Goal: Transaction & Acquisition: Purchase product/service

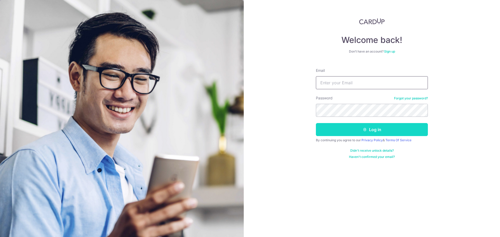
type input "[EMAIL_ADDRESS][DOMAIN_NAME]"
click at [373, 131] on button "Log in" at bounding box center [372, 129] width 112 height 13
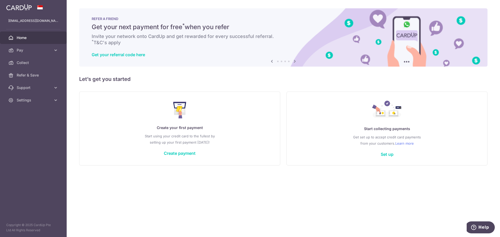
drag, startPoint x: 182, startPoint y: 155, endPoint x: 194, endPoint y: 145, distance: 15.2
click at [182, 155] on link "Create payment" at bounding box center [180, 153] width 32 height 5
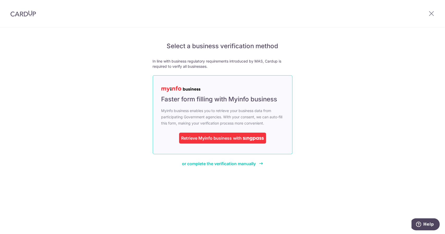
click at [231, 137] on div "Retrieve Myinfo business" at bounding box center [206, 138] width 51 height 6
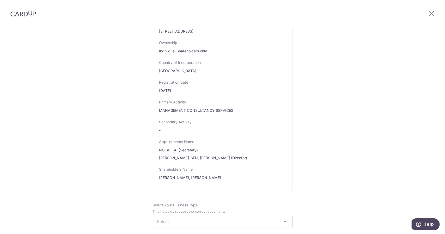
scroll to position [313, 0]
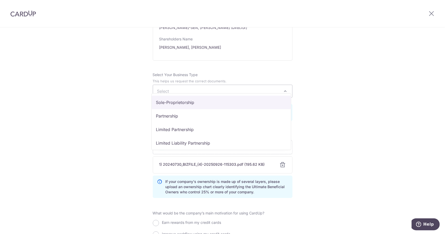
click at [197, 85] on span "Select" at bounding box center [222, 91] width 139 height 13
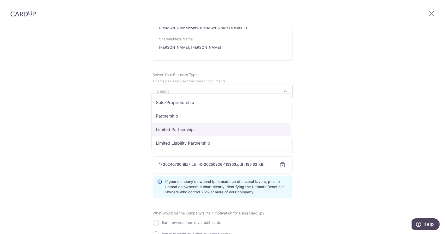
scroll to position [43, 0]
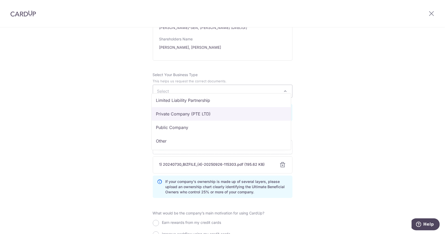
select select "Private Company (PTE LTD)"
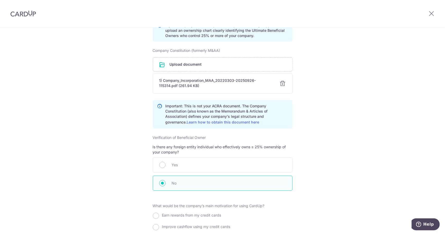
scroll to position [540, 0]
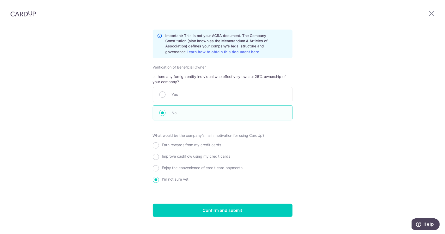
click at [194, 143] on span "Earn rewards from my credit cards" at bounding box center [191, 145] width 59 height 4
click at [159, 142] on input "Earn rewards from my credit cards" at bounding box center [156, 145] width 6 height 6
radio input "true"
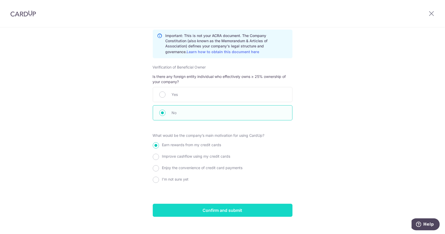
click at [233, 207] on input "Confirm and submit" at bounding box center [223, 210] width 140 height 13
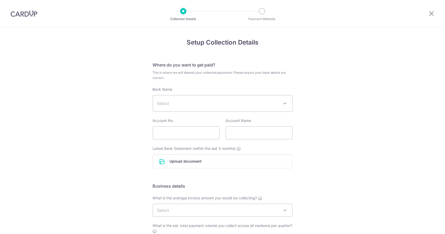
click at [261, 103] on span "Select" at bounding box center [218, 103] width 123 height 6
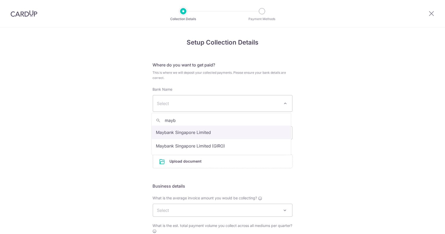
type input "mayb"
select select "10"
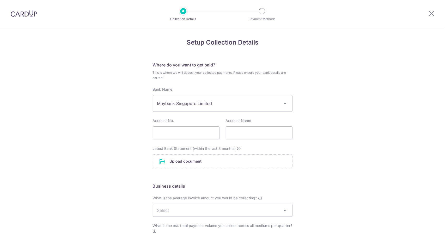
scroll to position [101, 0]
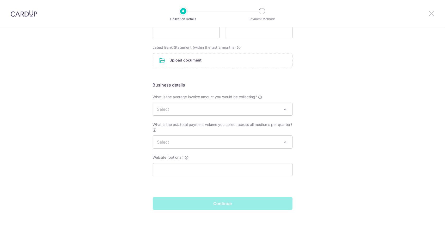
click at [430, 15] on icon at bounding box center [431, 13] width 6 height 7
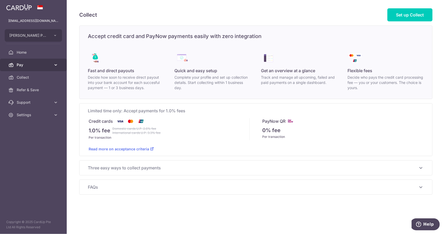
click at [29, 63] on span "Pay" at bounding box center [34, 64] width 34 height 5
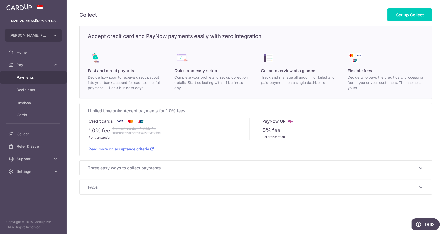
click at [29, 78] on span "Payments" at bounding box center [34, 77] width 34 height 5
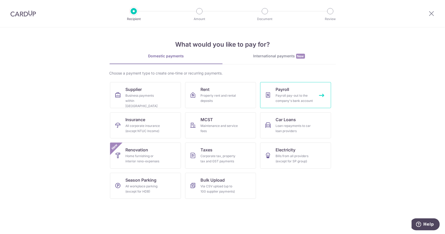
click at [292, 100] on div "Payroll pay-out to the company's bank account" at bounding box center [295, 98] width 38 height 10
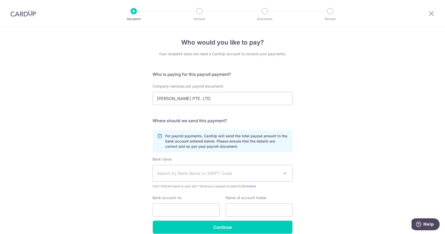
scroll to position [24, 0]
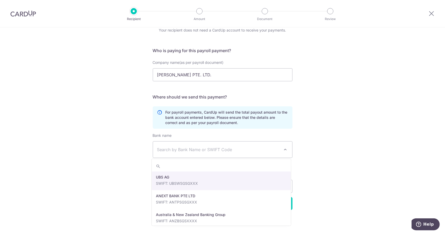
click at [276, 148] on span "Search by Bank Name or SWIFT Code" at bounding box center [218, 149] width 123 height 6
type input "mayb"
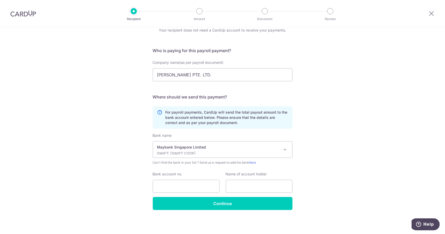
select select "10"
click at [187, 181] on input "Bank account no." at bounding box center [186, 186] width 67 height 13
paste input "04101070182"
type input "04101070182"
paste input "AXEL LANGDON & SAWYER PTE LTD"
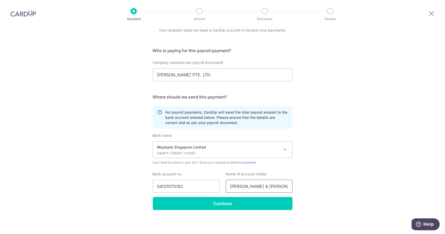
scroll to position [0, 15]
type input "AXEL LANGDON & SAWYER PTE LTD"
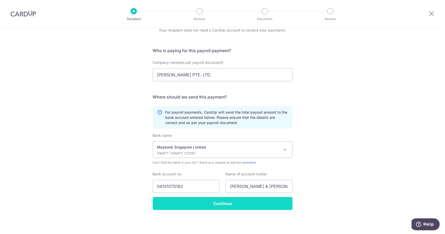
click at [261, 204] on input "Continue" at bounding box center [223, 203] width 140 height 13
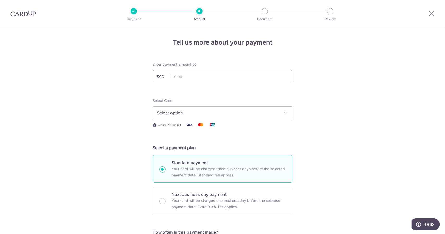
click at [181, 78] on input "text" at bounding box center [223, 76] width 140 height 13
type input "6,020.00"
click at [188, 114] on span "Select option" at bounding box center [217, 113] width 121 height 6
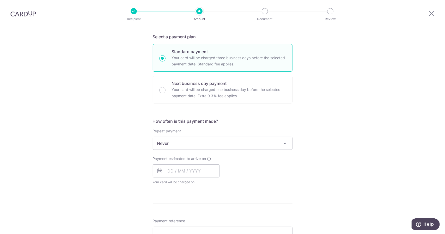
scroll to position [33, 0]
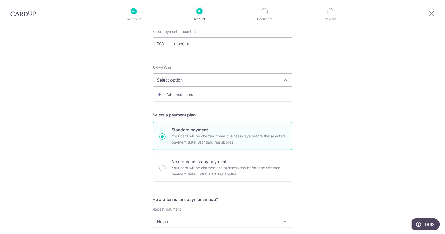
click at [188, 77] on span "Select option" at bounding box center [217, 80] width 121 height 6
click at [187, 80] on span "Select option" at bounding box center [217, 80] width 121 height 6
click at [178, 94] on span "Add credit card" at bounding box center [227, 94] width 121 height 5
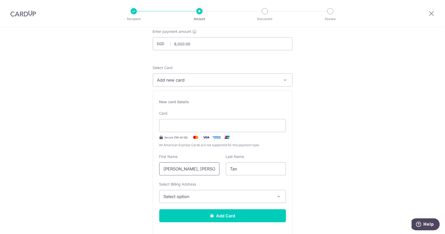
drag, startPoint x: 198, startPoint y: 170, endPoint x: 168, endPoint y: 172, distance: 30.0
click at [168, 172] on input "Jen Sen, Jansen" at bounding box center [189, 168] width 60 height 13
type input "Jensen"
click at [219, 194] on span "Select option" at bounding box center [218, 196] width 108 height 6
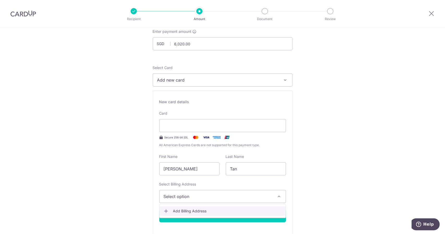
click at [199, 209] on span "Add Billing Address" at bounding box center [227, 211] width 108 height 5
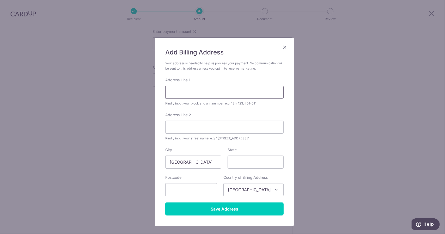
click at [183, 94] on input "Address Line 1" at bounding box center [224, 92] width 118 height 13
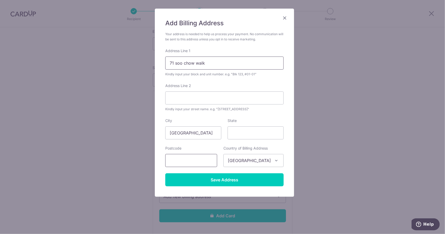
type input "71 soo chow walk"
click at [200, 162] on input "text" at bounding box center [191, 160] width 52 height 13
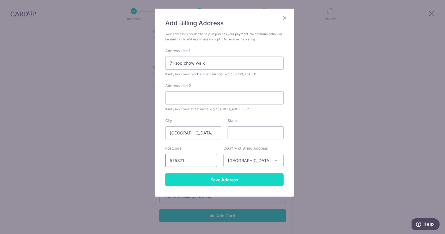
type input "575371"
click at [213, 176] on input "Save Address" at bounding box center [224, 179] width 118 height 13
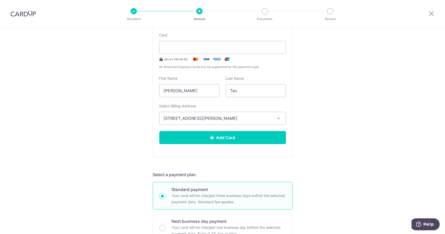
scroll to position [137, 0]
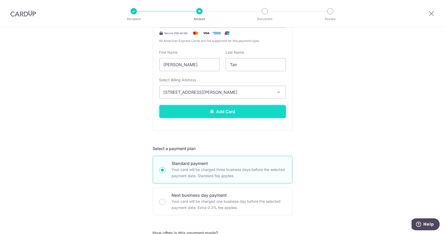
click at [233, 116] on button "Add Card" at bounding box center [222, 111] width 127 height 13
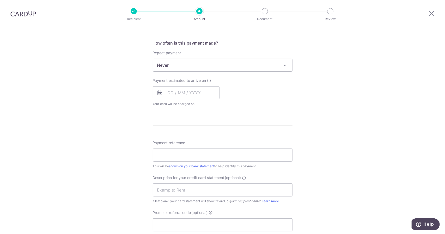
scroll to position [163, 0]
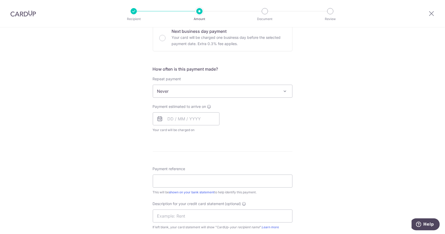
click at [195, 90] on span "Never" at bounding box center [222, 91] width 139 height 13
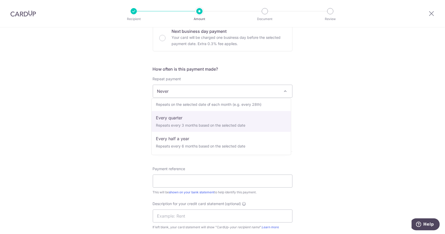
scroll to position [0, 0]
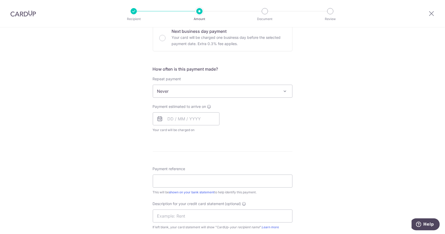
click at [128, 131] on div "Tell us more about your payment Enter payment amount SGD 6,020.00 6020.00 Card …" at bounding box center [222, 114] width 445 height 501
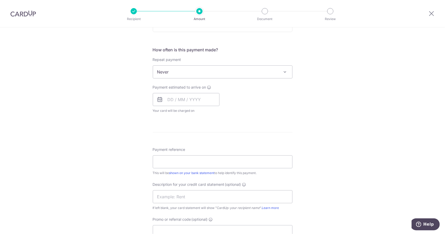
scroll to position [235, 0]
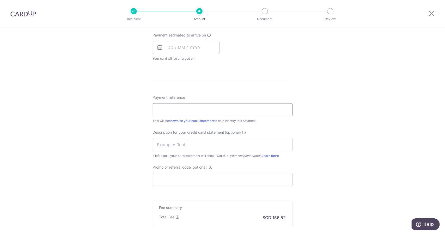
click at [188, 108] on input "Payment reference" at bounding box center [223, 109] width 140 height 13
drag, startPoint x: 196, startPoint y: 111, endPoint x: 144, endPoint y: 111, distance: 51.9
click at [144, 111] on div "Tell us more about your payment Enter payment amount SGD 6,020.00 6020.00 Card …" at bounding box center [222, 43] width 445 height 501
type input "JT SALARY"
click at [180, 146] on input "text" at bounding box center [223, 144] width 140 height 13
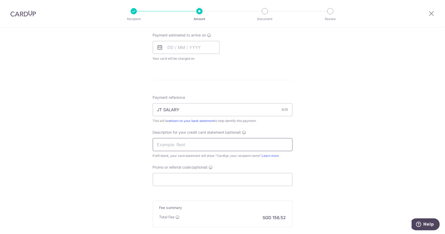
paste input "JT SALARY"
type input "JT SALARY"
click at [195, 184] on input "Promo or referral code (optional)" at bounding box center [223, 179] width 140 height 13
paste input "ZEROFEE"
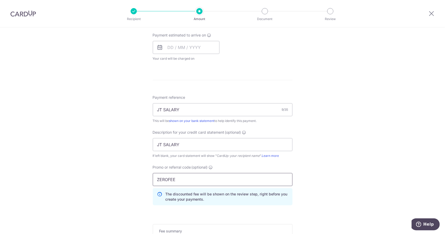
scroll to position [313, 0]
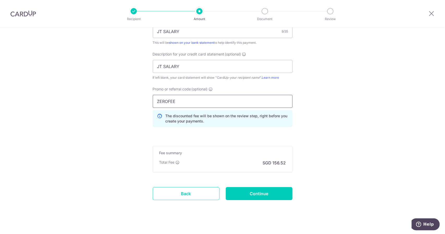
type input "ZEROFEE"
click at [260, 194] on input "Continue" at bounding box center [259, 193] width 67 height 13
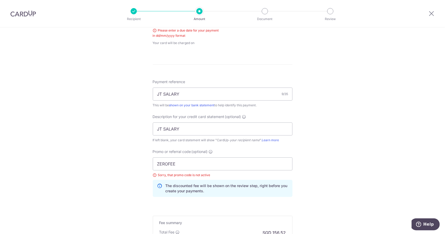
scroll to position [211, 0]
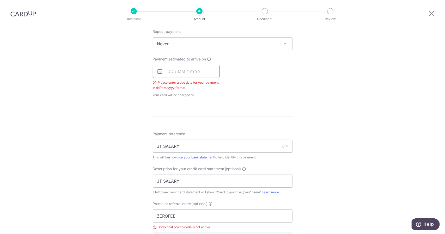
click at [168, 72] on input "text" at bounding box center [186, 71] width 67 height 13
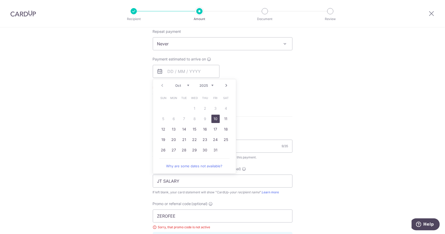
click at [215, 117] on link "10" at bounding box center [215, 119] width 8 height 8
type input "10/10/2025"
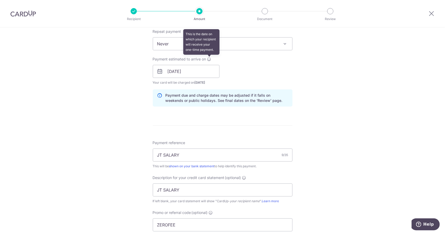
click at [209, 59] on icon at bounding box center [209, 59] width 4 height 4
click at [319, 156] on div "Tell us more about your payment Enter payment amount SGD 6,020.00 6020.00 Selec…" at bounding box center [222, 93] width 445 height 553
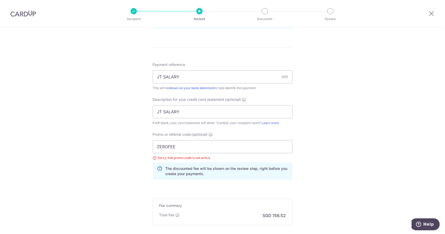
scroll to position [315, 0]
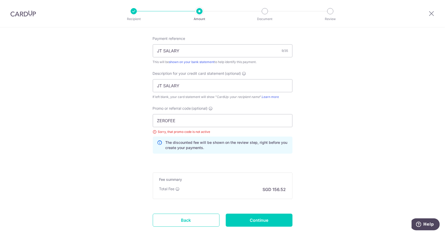
click at [178, 187] on icon at bounding box center [178, 189] width 4 height 4
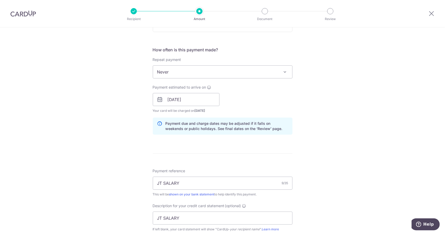
scroll to position [345, 0]
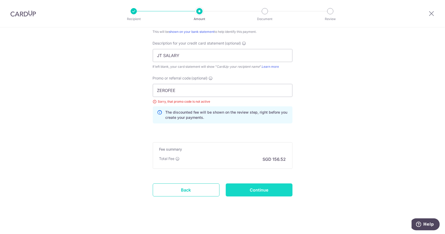
click at [245, 186] on input "Continue" at bounding box center [259, 190] width 67 height 13
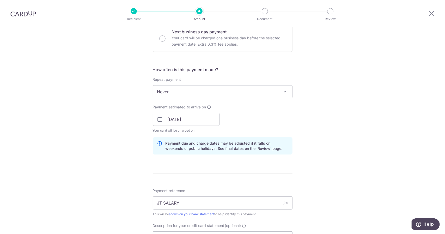
scroll to position [111, 0]
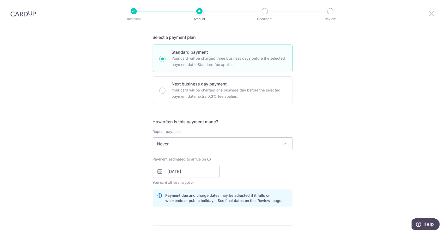
click at [433, 12] on icon at bounding box center [431, 13] width 6 height 7
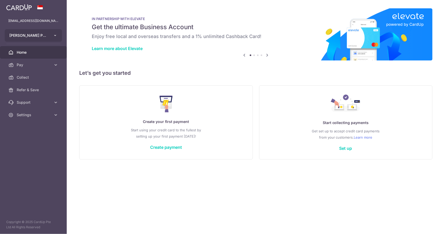
click at [55, 36] on icon "button" at bounding box center [55, 35] width 4 height 4
click at [39, 64] on link "[PERSON_NAME] PTE. LTD." at bounding box center [34, 62] width 59 height 9
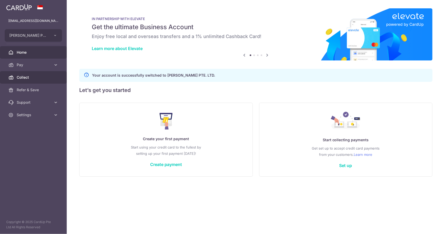
click at [39, 78] on span "Collect" at bounding box center [34, 77] width 34 height 5
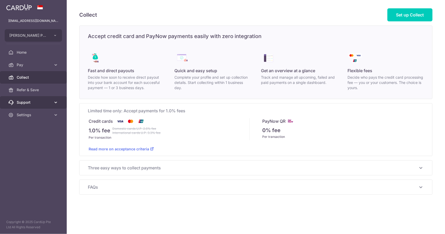
click at [42, 103] on span "Support" at bounding box center [34, 102] width 34 height 5
click at [36, 144] on span "Settings" at bounding box center [34, 146] width 34 height 5
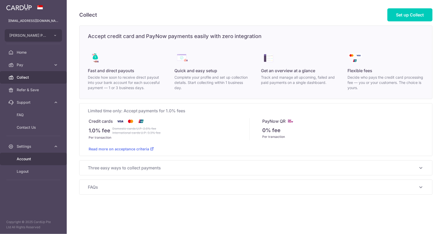
click at [28, 161] on link "Account" at bounding box center [33, 159] width 67 height 13
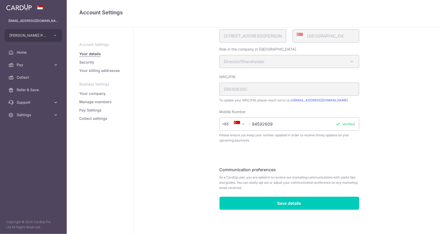
scroll to position [95, 0]
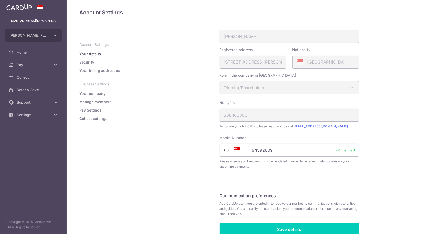
click at [93, 93] on link "Your company" at bounding box center [92, 93] width 26 height 5
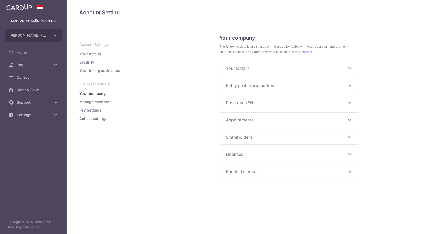
click at [94, 103] on link "Manage members" at bounding box center [95, 101] width 32 height 5
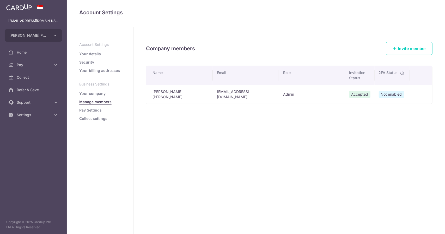
click at [93, 110] on link "Pay Settings" at bounding box center [90, 110] width 22 height 5
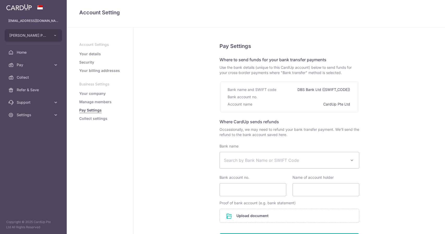
select select
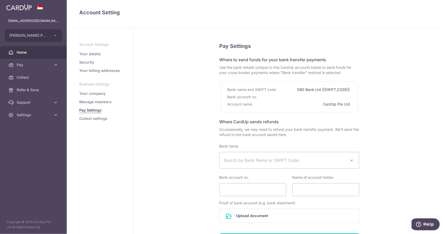
click at [34, 51] on span "Home" at bounding box center [34, 52] width 34 height 5
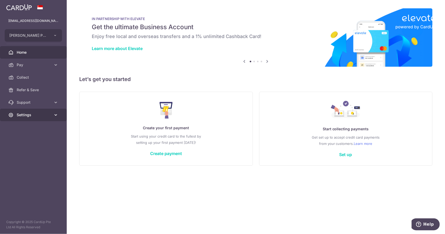
click at [43, 116] on span "Settings" at bounding box center [34, 114] width 34 height 5
click at [25, 143] on link "Logout" at bounding box center [33, 140] width 67 height 13
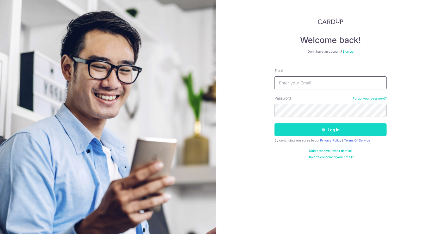
type input "[EMAIL_ADDRESS][DOMAIN_NAME]"
click at [317, 131] on button "Log in" at bounding box center [330, 129] width 112 height 13
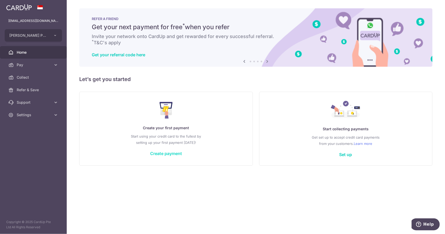
click at [154, 152] on link "Create payment" at bounding box center [166, 153] width 32 height 5
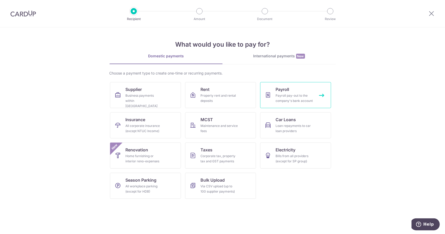
click at [301, 97] on div "Payroll pay-out to the company's bank account" at bounding box center [295, 98] width 38 height 10
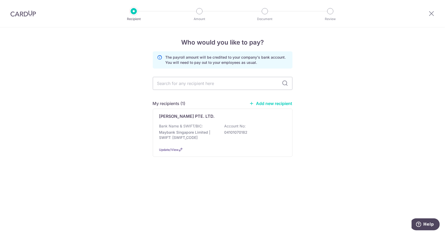
click at [268, 103] on link "Add new recipient" at bounding box center [270, 103] width 43 height 5
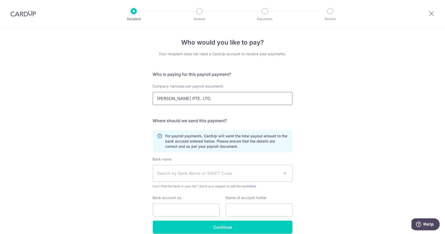
drag, startPoint x: 246, startPoint y: 99, endPoint x: 92, endPoint y: 99, distance: 153.8
click at [92, 99] on div "Who would you like to pay? Your recipient does not need a CardUp account to rec…" at bounding box center [222, 142] width 445 height 231
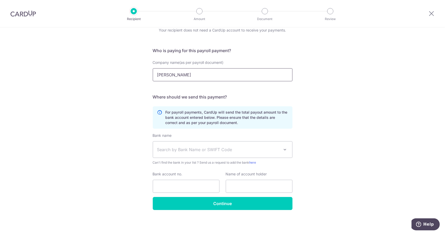
type input "JENSEN TAN"
click at [197, 147] on span "Search by Bank Name or SWIFT Code" at bounding box center [218, 149] width 123 height 6
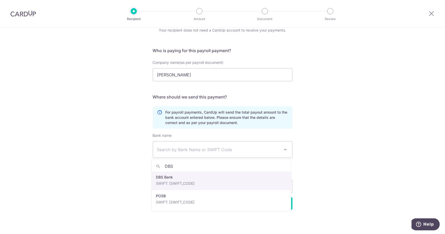
type input "DBS"
select select "6"
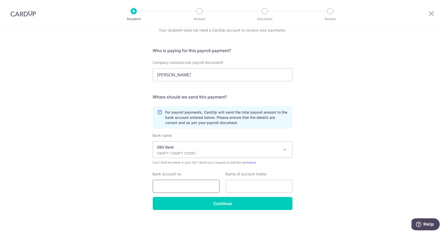
click at [167, 184] on input "Bank account no." at bounding box center [186, 186] width 67 height 13
click at [163, 187] on input "0153051872" at bounding box center [186, 186] width 67 height 13
click at [172, 186] on input "0153051872" at bounding box center [186, 186] width 67 height 13
type input "0153051872"
click at [244, 187] on input "text" at bounding box center [259, 186] width 67 height 13
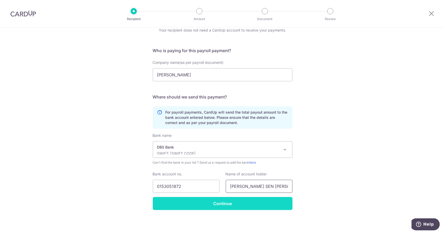
type input "TAN JEN SEN JANSEN"
click at [215, 204] on input "Continue" at bounding box center [223, 203] width 140 height 13
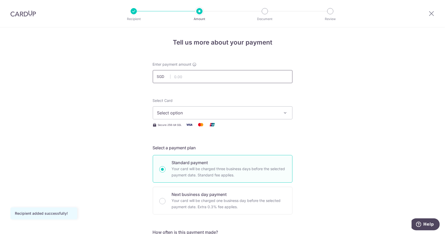
click at [190, 75] on input "text" at bounding box center [223, 76] width 140 height 13
type input "6,020.00"
click at [181, 111] on span "Select option" at bounding box center [217, 113] width 121 height 6
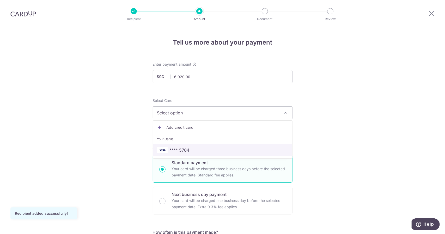
drag, startPoint x: 182, startPoint y: 150, endPoint x: 193, endPoint y: 146, distance: 11.5
click at [182, 150] on span "**** 5704" at bounding box center [180, 150] width 20 height 6
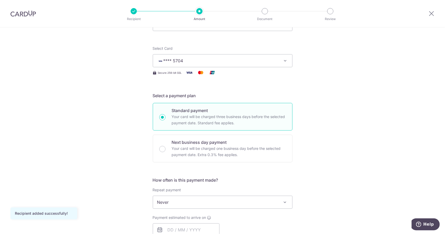
scroll to position [130, 0]
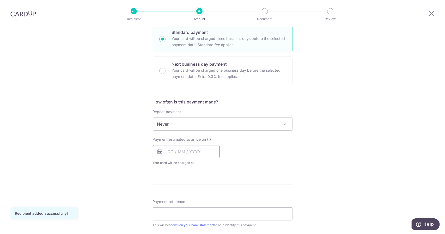
click at [185, 154] on input "text" at bounding box center [186, 151] width 67 height 13
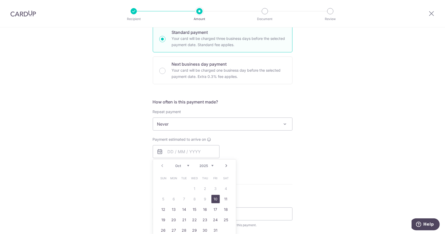
click at [216, 198] on link "10" at bounding box center [215, 199] width 8 height 8
type input "10/10/2025"
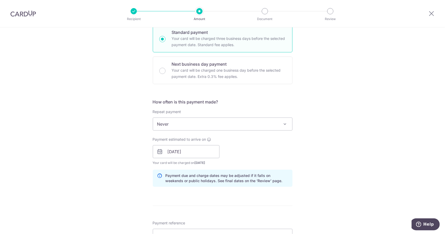
click at [321, 167] on div "Tell us more about your payment Enter payment amount SGD 6,020.00 6020.00 Recip…" at bounding box center [222, 158] width 445 height 523
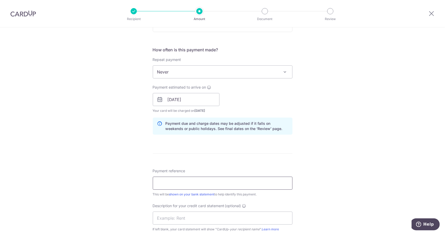
scroll to position [235, 0]
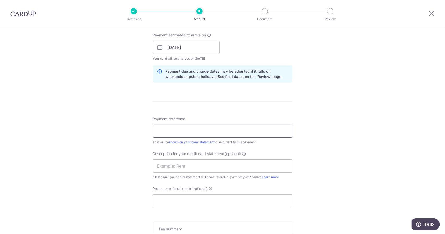
click at [196, 134] on input "Payment reference" at bounding box center [223, 131] width 140 height 13
type input "JT SALARY"
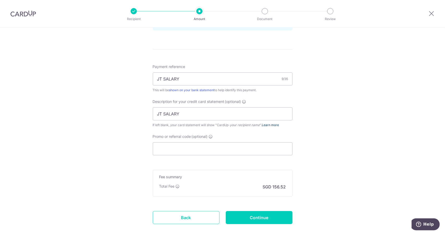
scroll to position [313, 0]
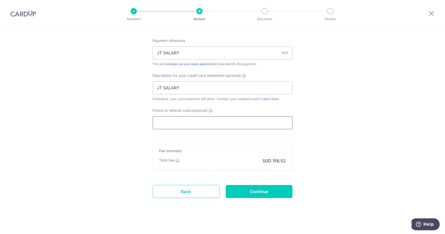
click at [179, 126] on input "Promo or referral code (optional)" at bounding box center [223, 122] width 140 height 13
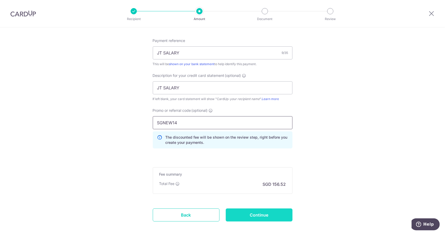
type input "SGNEW14"
click at [269, 214] on input "Continue" at bounding box center [259, 215] width 67 height 13
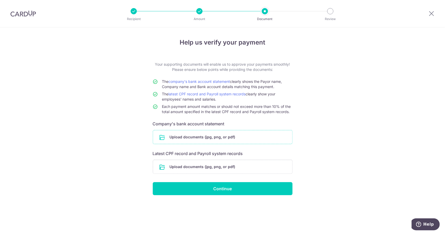
click at [192, 136] on input "file" at bounding box center [222, 137] width 139 height 14
click at [229, 137] on input "file" at bounding box center [222, 137] width 139 height 14
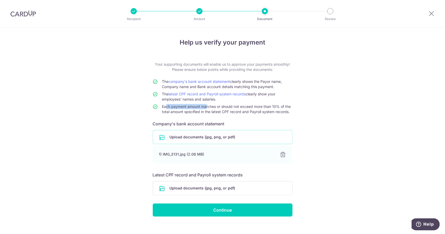
drag, startPoint x: 162, startPoint y: 107, endPoint x: 204, endPoint y: 108, distance: 41.7
click at [204, 108] on span "Each payment amount matches or should not exceed more than 10% of the total amo…" at bounding box center [226, 109] width 129 height 10
click at [209, 108] on span "Each payment amount matches or should not exceed more than 10% of the total amo…" at bounding box center [226, 109] width 129 height 10
click at [89, 103] on div "Help us verify your payment Your supporting documents will enable us to approve…" at bounding box center [222, 134] width 445 height 214
click at [102, 128] on div "Help us verify your payment Your supporting documents will enable us to approve…" at bounding box center [222, 134] width 445 height 214
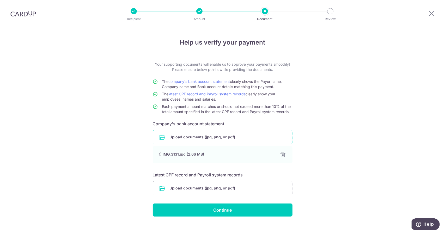
click at [129, 121] on div "Help us verify your payment Your supporting documents will enable us to approve…" at bounding box center [222, 134] width 445 height 214
click at [105, 112] on div "Help us verify your payment Your supporting documents will enable us to approve…" at bounding box center [222, 134] width 445 height 214
click at [62, 188] on div "Help us verify your payment Your supporting documents will enable us to approve…" at bounding box center [222, 134] width 445 height 214
click at [237, 189] on input "file" at bounding box center [222, 188] width 139 height 14
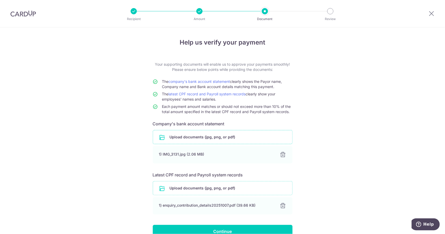
scroll to position [28, 0]
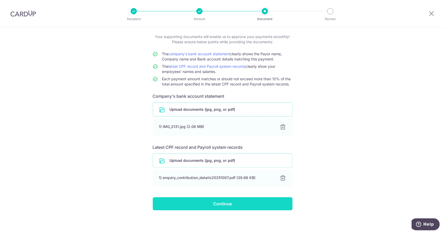
click at [231, 205] on input "Continue" at bounding box center [223, 203] width 140 height 13
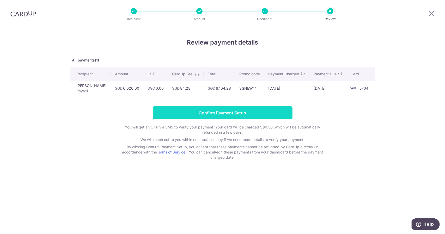
click at [216, 111] on input "Confirm Payment Setup" at bounding box center [223, 112] width 140 height 13
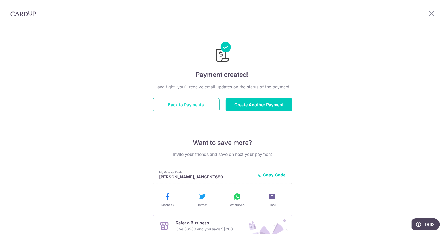
click at [189, 107] on button "Back to Payments" at bounding box center [186, 104] width 67 height 13
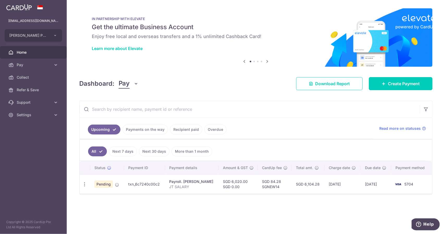
drag, startPoint x: 294, startPoint y: 184, endPoint x: 316, endPoint y: 184, distance: 22.9
click at [316, 184] on td "SGD 6,104.28" at bounding box center [308, 184] width 33 height 19
copy td "SGD 6,104.28"
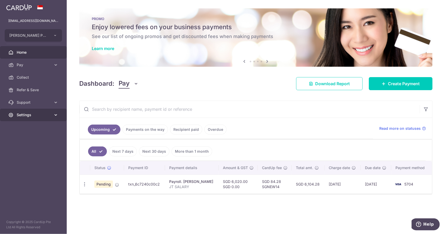
click at [45, 117] on span "Settings" at bounding box center [34, 114] width 34 height 5
click at [27, 143] on link "Logout" at bounding box center [33, 140] width 67 height 13
